Goal: Information Seeking & Learning: Learn about a topic

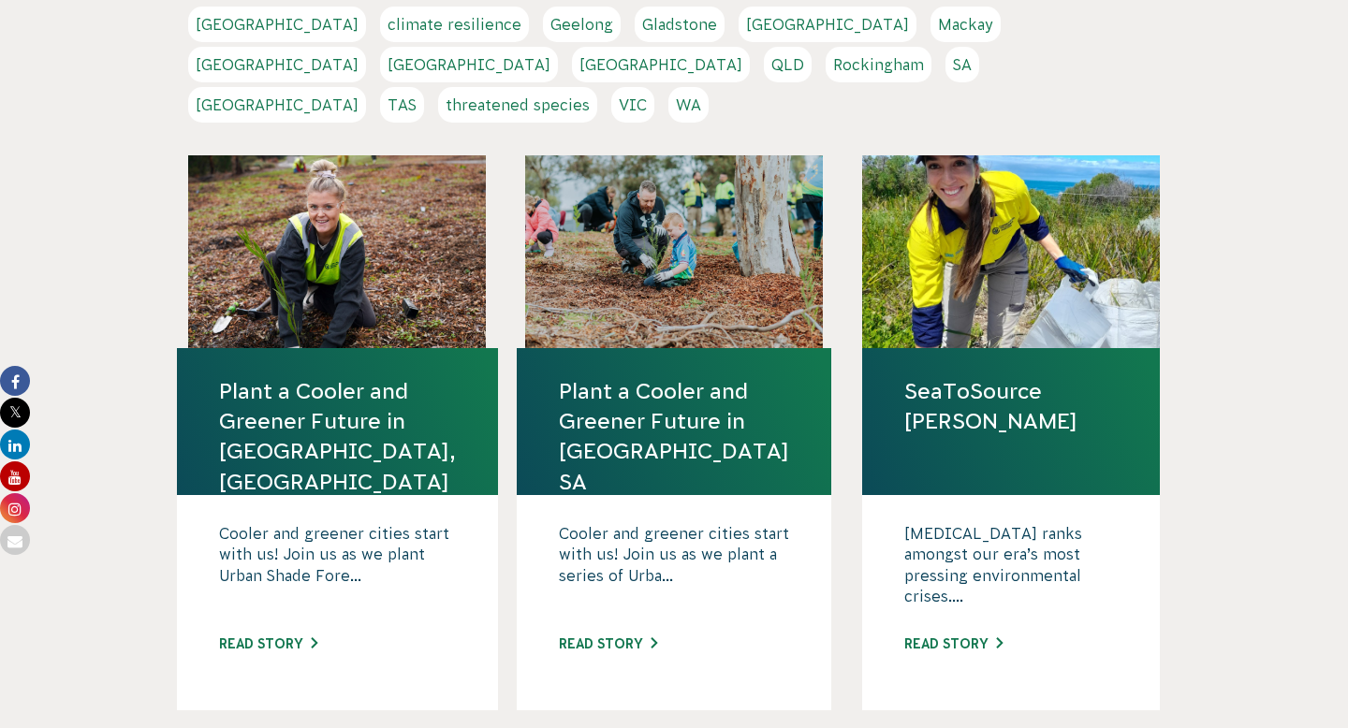
scroll to position [597, 0]
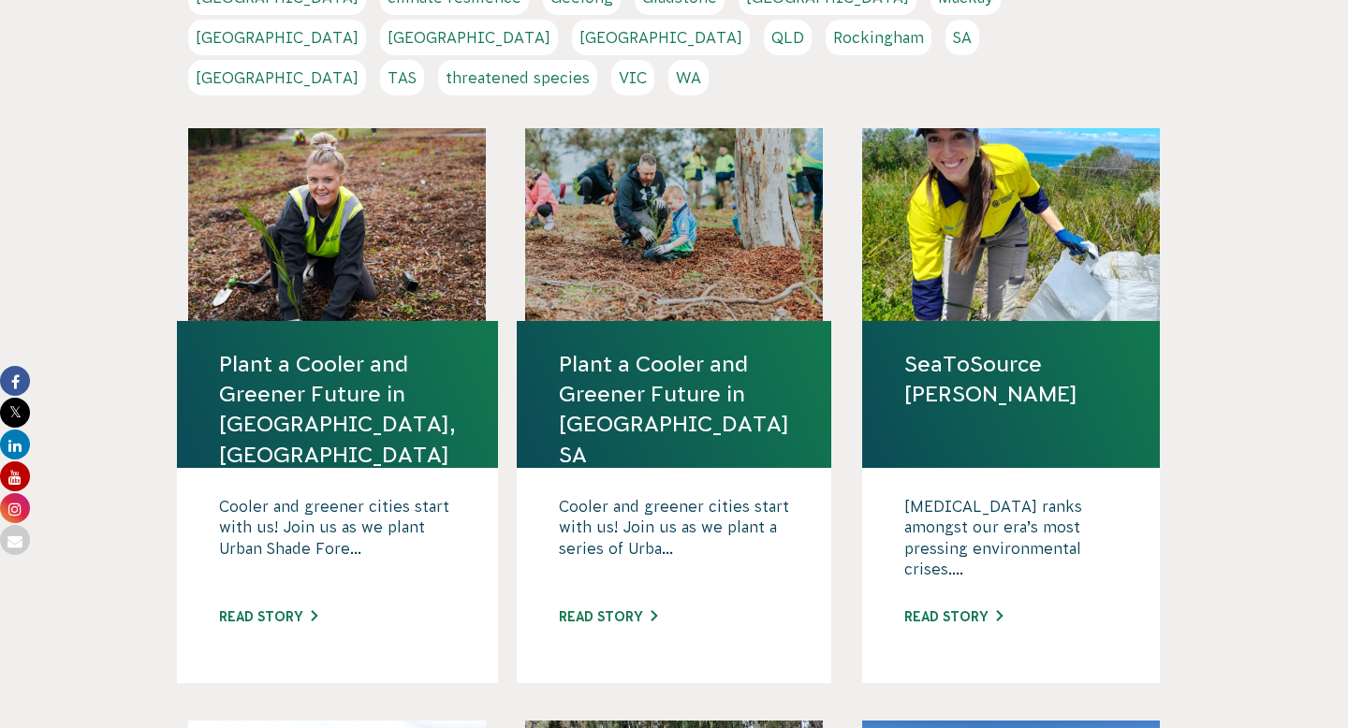
click at [345, 349] on link "Plant a Cooler and Greener Future in [GEOGRAPHIC_DATA], [GEOGRAPHIC_DATA]" at bounding box center [337, 409] width 237 height 121
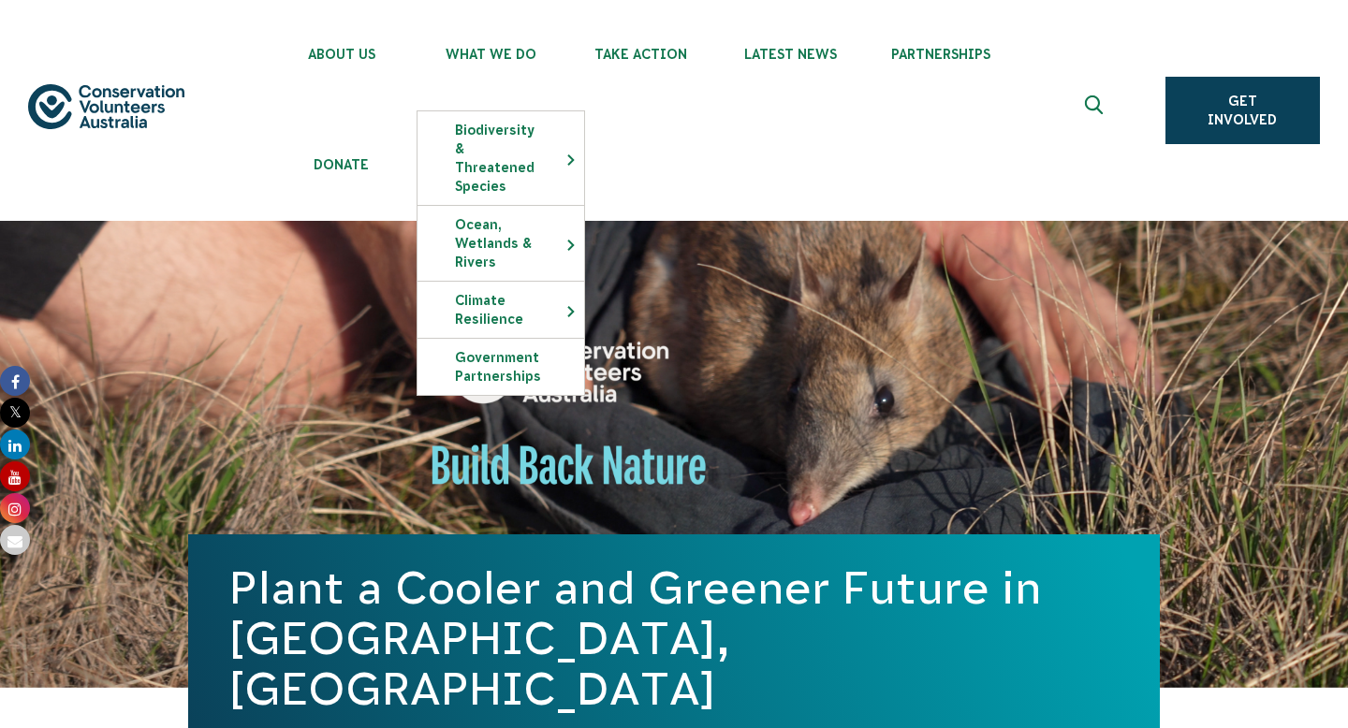
click at [897, 346] on div "Plant a Cooler and Greener Future in [GEOGRAPHIC_DATA], [GEOGRAPHIC_DATA]" at bounding box center [674, 455] width 972 height 468
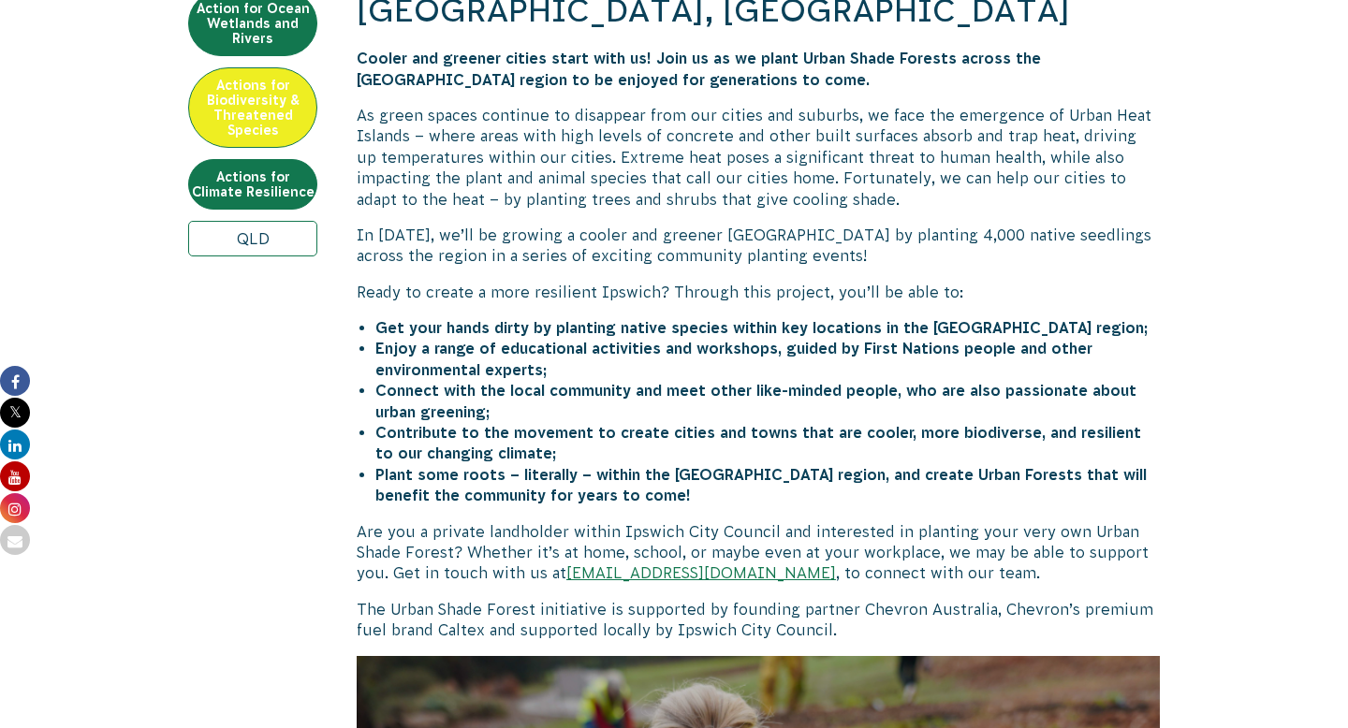
scroll to position [862, 0]
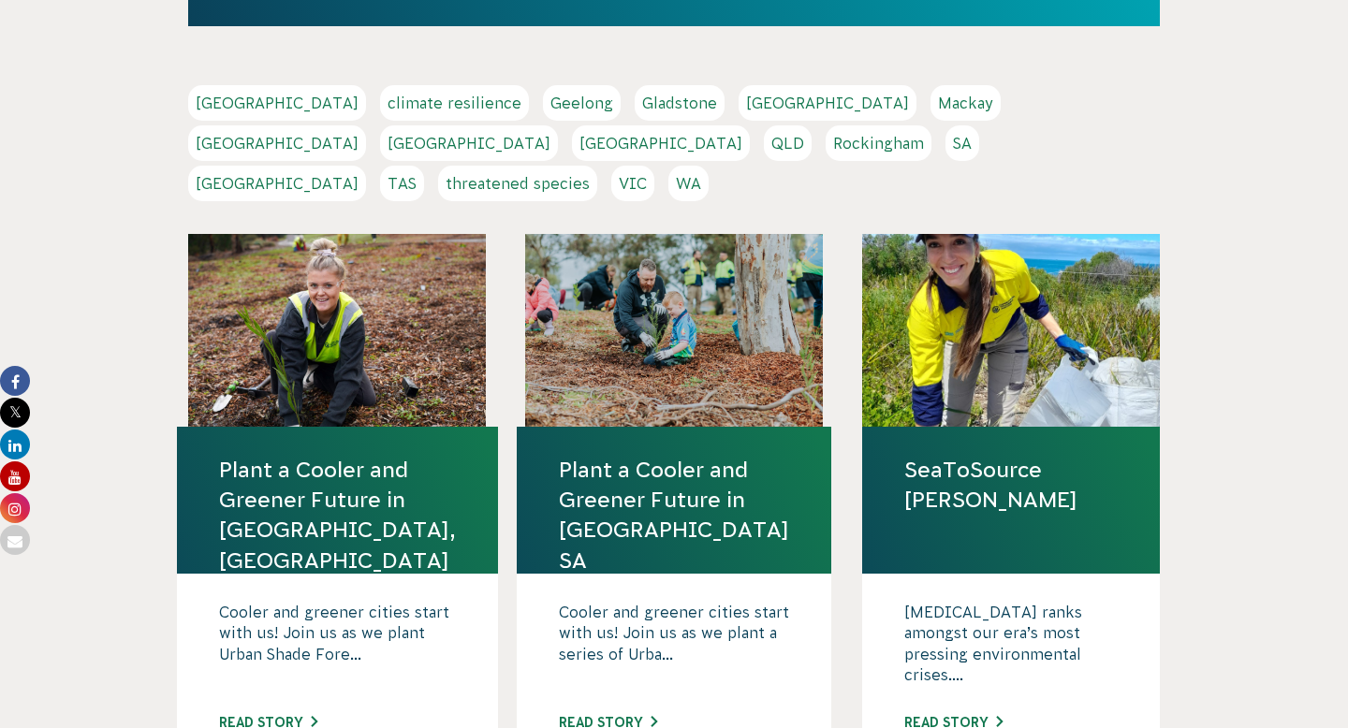
scroll to position [493, 0]
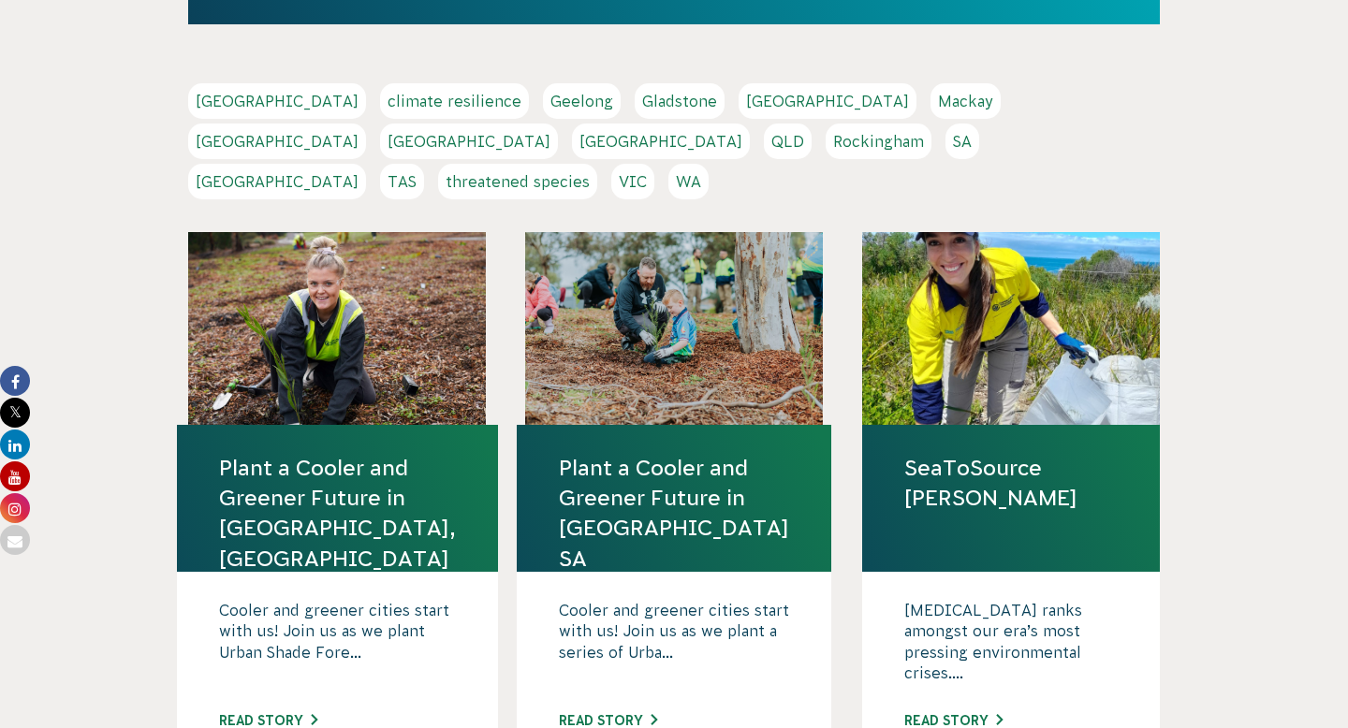
click at [750, 124] on link "Perth" at bounding box center [661, 142] width 178 height 36
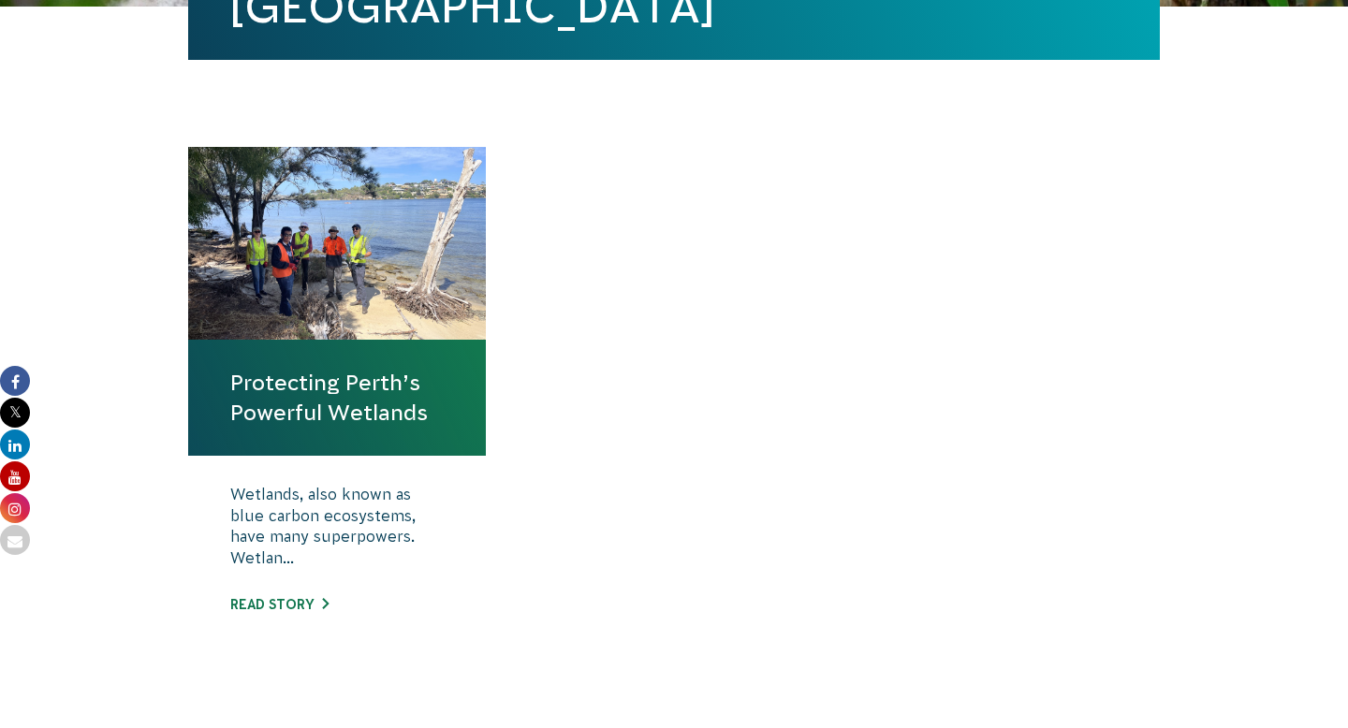
scroll to position [692, 0]
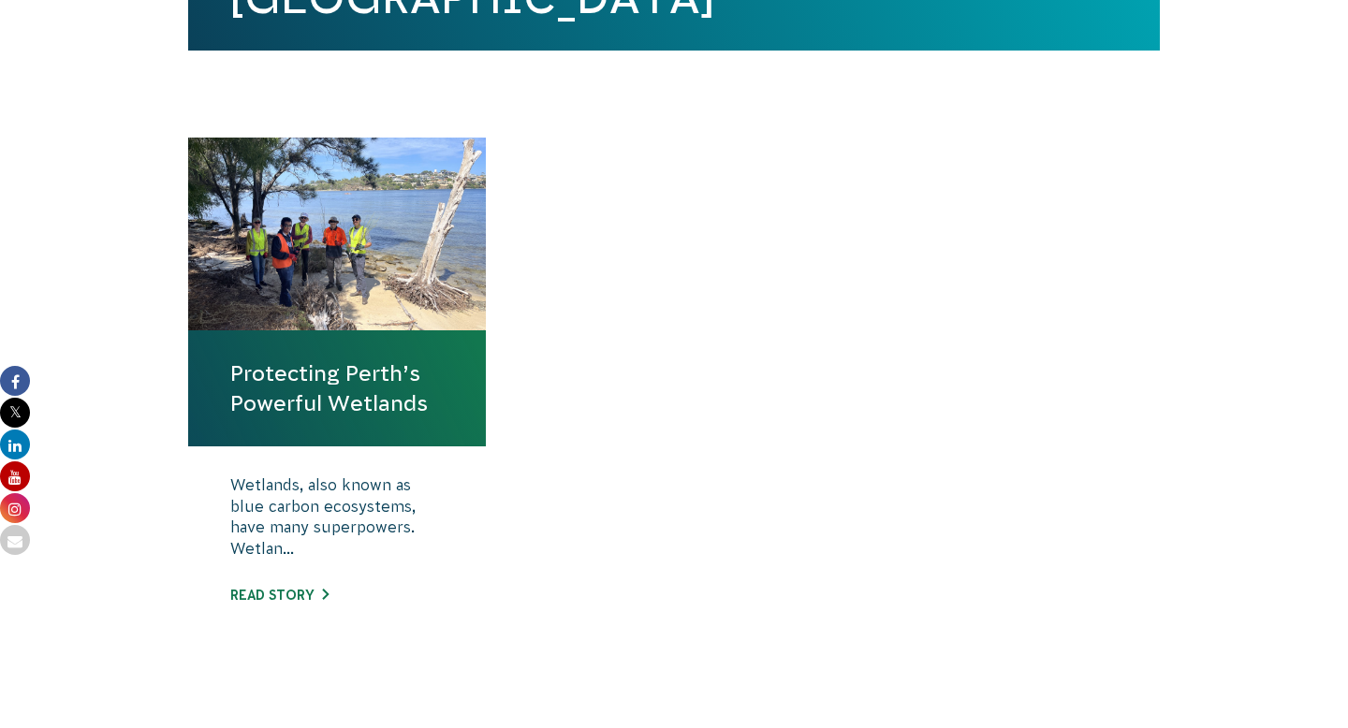
click at [592, 334] on div "Protecting Perth’s Powerful Wetlands Wetlands, also known as blue carbon ecosys…" at bounding box center [674, 419] width 1011 height 562
click at [315, 576] on div "Wetlands, also known as blue carbon ecosystems, have many superpowers. Wetlan..…" at bounding box center [337, 554] width 298 height 215
click at [315, 596] on link "Read story" at bounding box center [279, 595] width 98 height 15
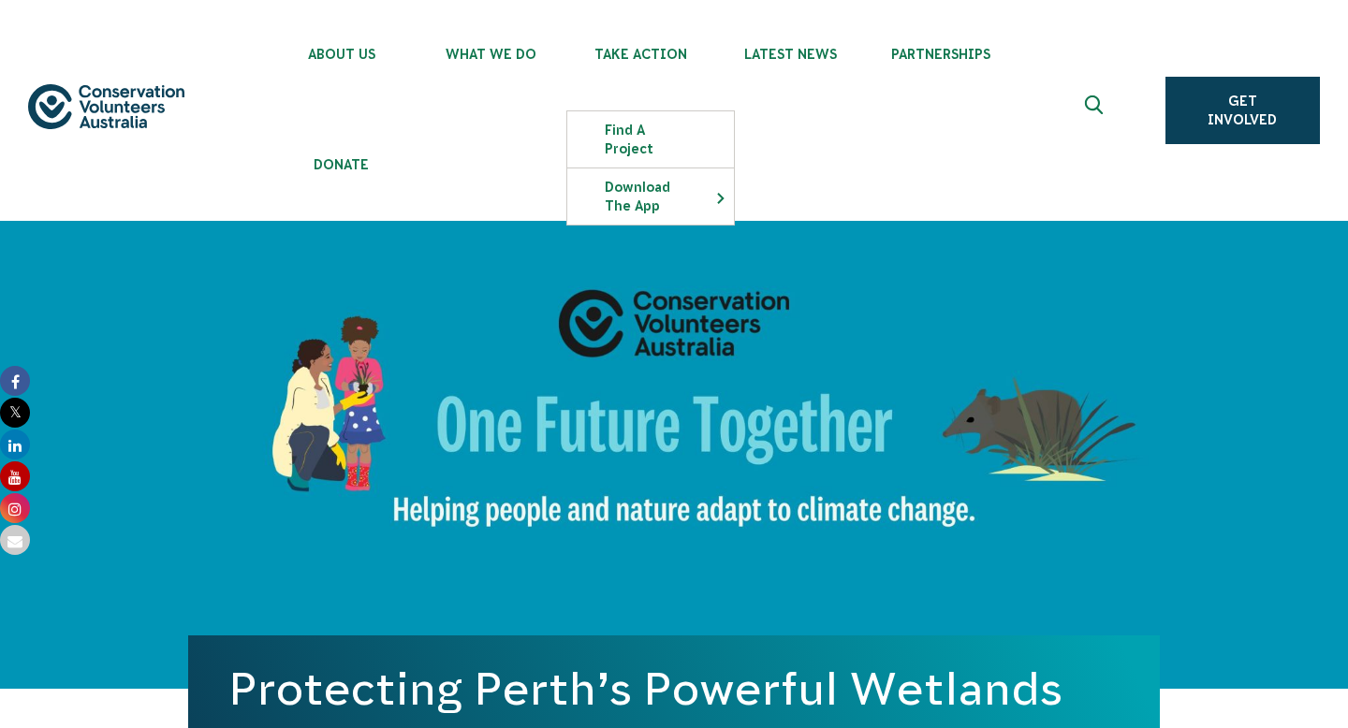
click at [926, 218] on ul "About Us Our Priorities Reconciliation Impact Our Board Our People Careers CVA …" at bounding box center [693, 110] width 852 height 221
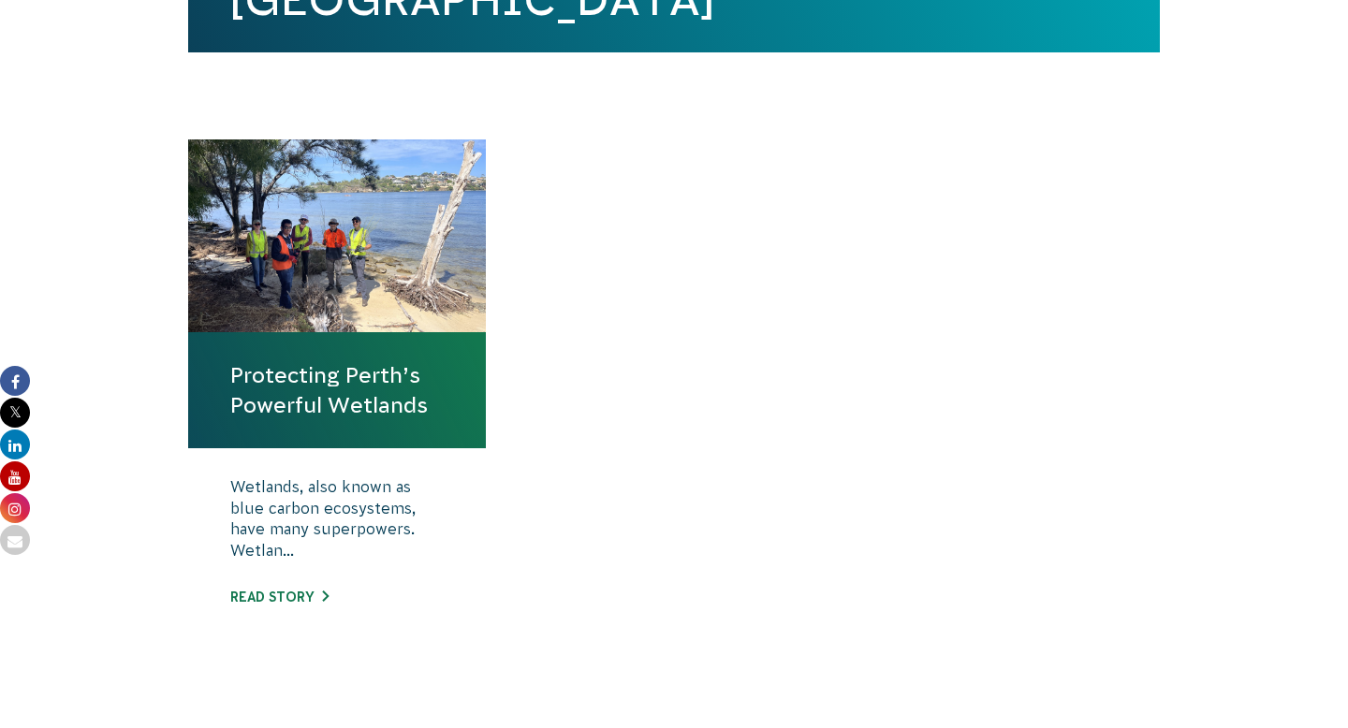
scroll to position [692, 0]
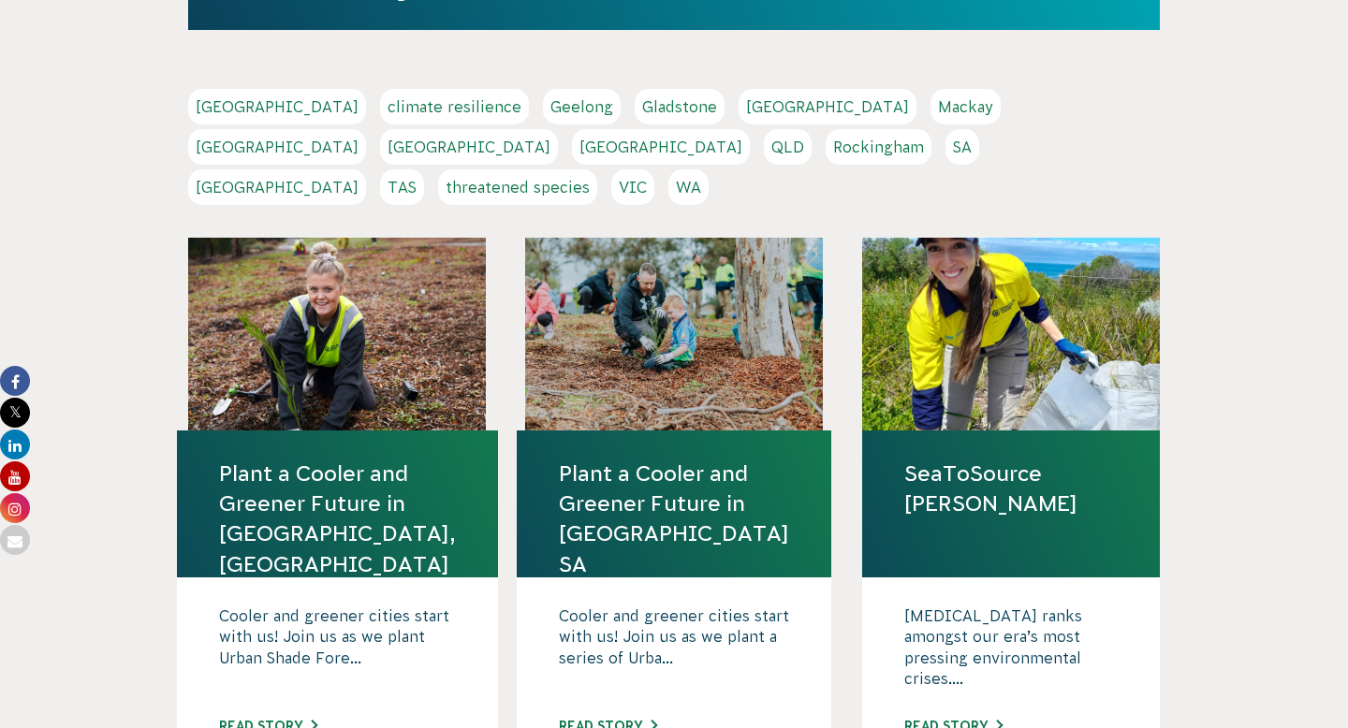
scroll to position [493, 0]
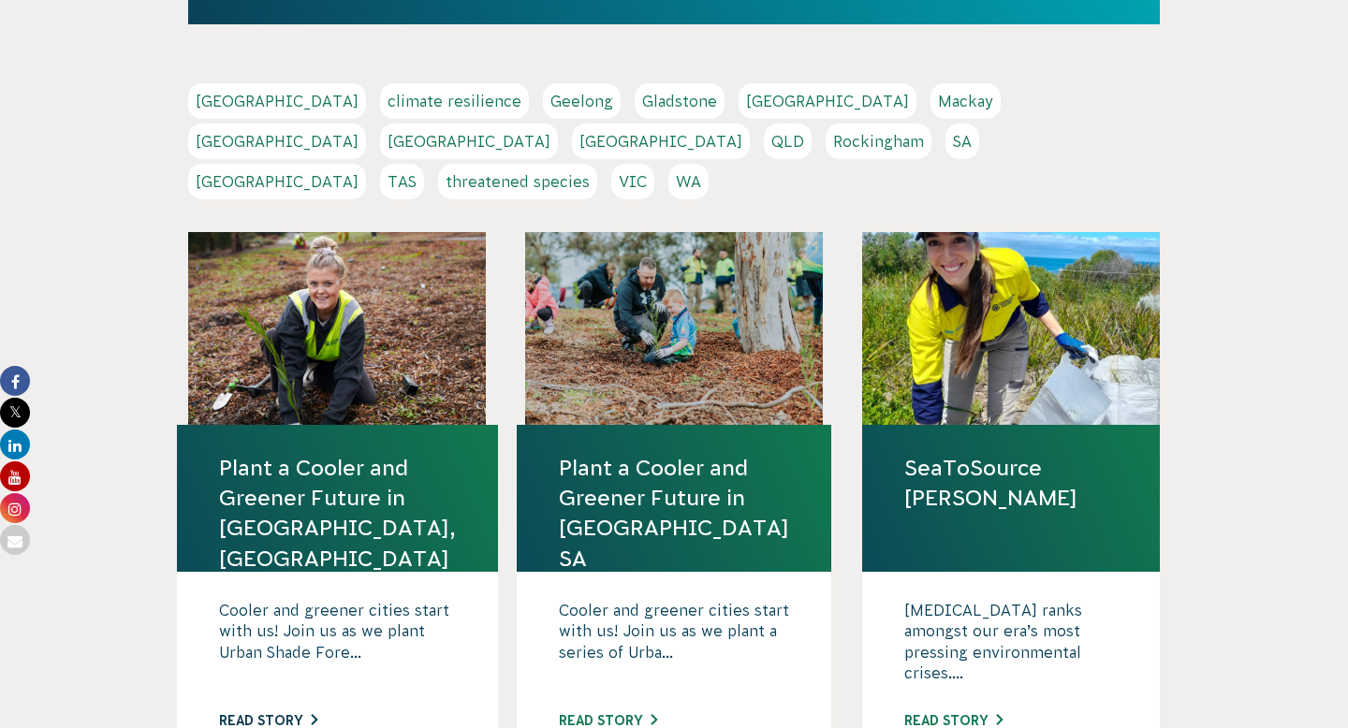
click at [287, 713] on link "Read story" at bounding box center [268, 720] width 98 height 15
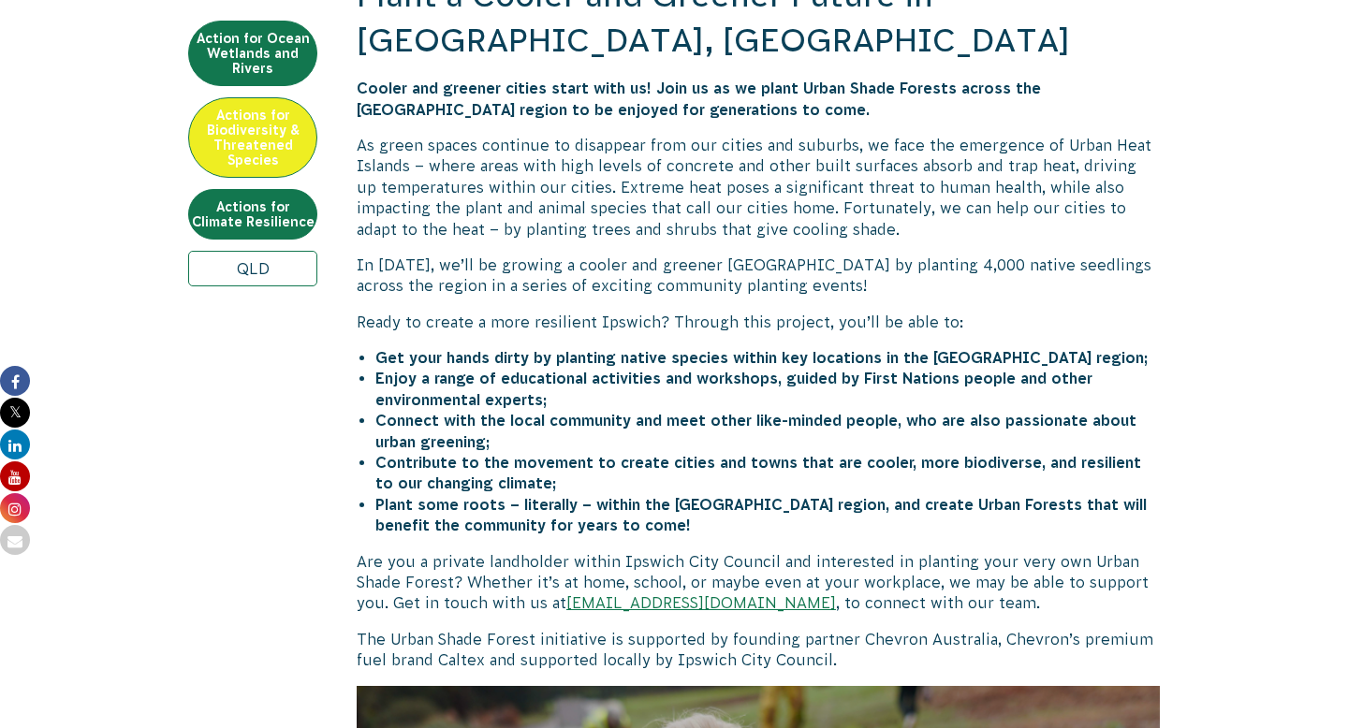
scroll to position [800, 0]
